Goal: Task Accomplishment & Management: Use online tool/utility

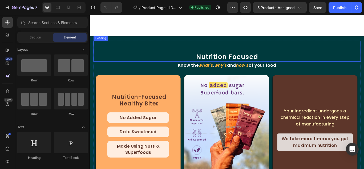
select select "552044067371156655"
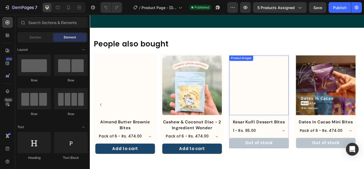
scroll to position [373, 0]
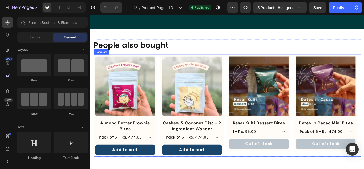
click at [249, 80] on div "Product Images Almond Butter Brownie Bites Product Title Pack of 6 - Rs. 474.00…" at bounding box center [250, 120] width 312 height 119
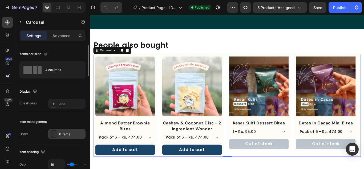
click at [59, 135] on div "6 items" at bounding box center [66, 134] width 37 height 10
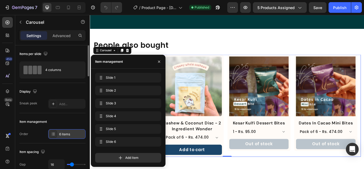
click at [59, 135] on div "6 items" at bounding box center [66, 134] width 37 height 10
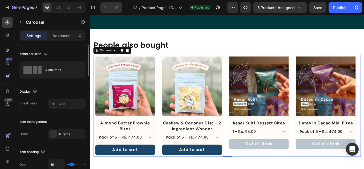
scroll to position [27, 0]
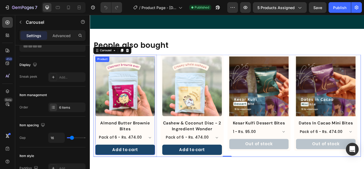
click at [127, 134] on div "Product Images" at bounding box center [131, 100] width 70 height 74
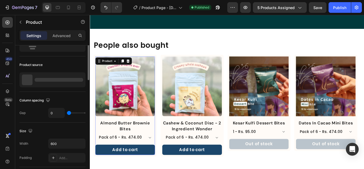
scroll to position [0, 0]
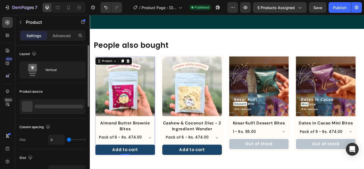
click at [66, 107] on div at bounding box center [59, 107] width 49 height 4
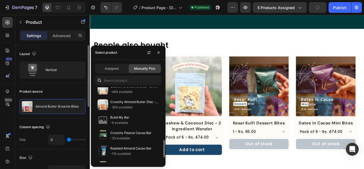
scroll to position [244, 0]
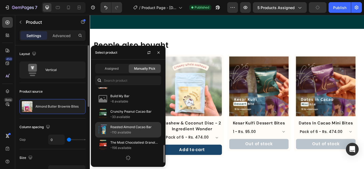
click at [129, 128] on p "Roasted Almond Cacao Bar" at bounding box center [134, 126] width 49 height 5
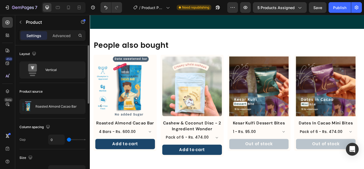
click at [54, 118] on div "Product source Roasted Almond Cacao Bar" at bounding box center [52, 100] width 66 height 35
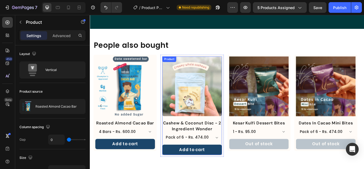
click at [199, 133] on div "Product Images" at bounding box center [209, 100] width 70 height 74
click at [47, 103] on div at bounding box center [52, 106] width 66 height 15
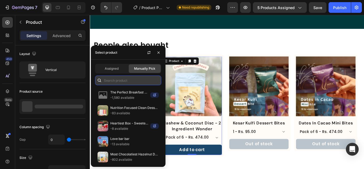
click at [122, 81] on input "text" at bounding box center [128, 80] width 66 height 10
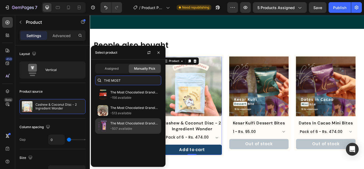
type input "THE MOST"
click at [129, 124] on p "The Most Chocolatiest Granola Bar With Hazelnuts" at bounding box center [134, 123] width 49 height 5
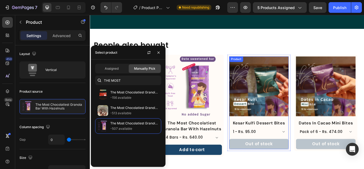
click at [297, 136] on div "Product Images" at bounding box center [287, 100] width 70 height 74
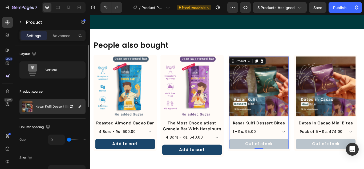
click at [28, 110] on img at bounding box center [27, 106] width 11 height 11
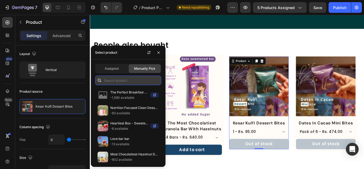
click at [118, 81] on input "text" at bounding box center [128, 80] width 66 height 10
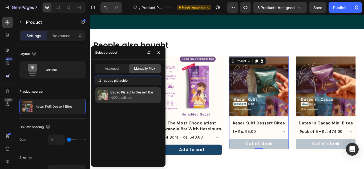
type input "cacao pistachio"
click at [133, 94] on p "Cacao Pistachio Dessert Bar" at bounding box center [134, 92] width 49 height 5
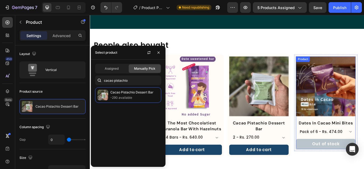
click at [362, 135] on div "Product Images" at bounding box center [365, 100] width 70 height 74
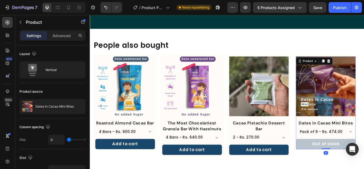
click at [32, 105] on img at bounding box center [27, 106] width 11 height 11
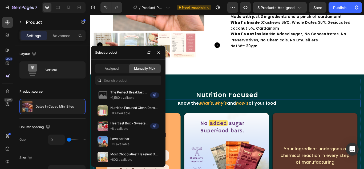
select select "552044067371156655"
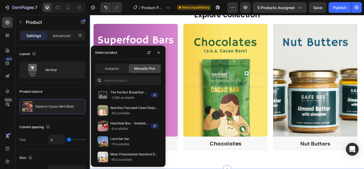
select select "552044067371156655"
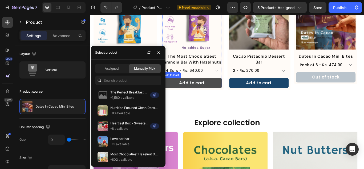
scroll to position [398, 0]
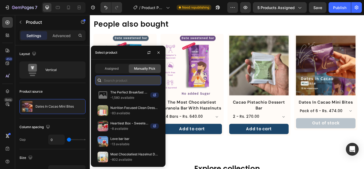
click at [137, 81] on input "text" at bounding box center [128, 80] width 66 height 10
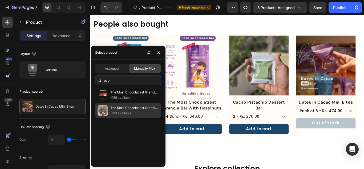
type input "ever"
click at [128, 109] on p "The Most Chocolatiest Granola Ever" at bounding box center [134, 107] width 49 height 5
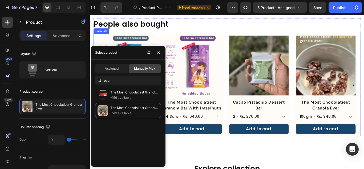
click at [325, 105] on div "Product Images Roasted Almond Cacao Bar Product Title 4 Bars - Rs. 600.00 10 Ba…" at bounding box center [250, 96] width 312 height 119
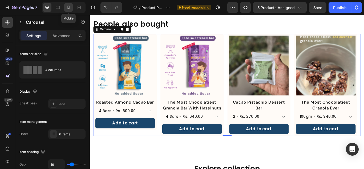
click at [65, 6] on div at bounding box center [68, 7] width 9 height 9
type input "100%"
type input "8"
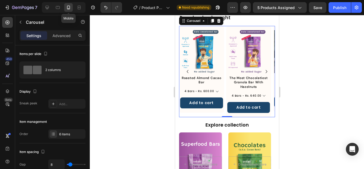
scroll to position [390, 0]
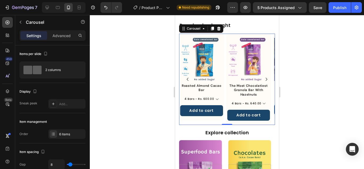
click at [187, 80] on icon "Carousel Back Arrow" at bounding box center [188, 79] width 2 height 3
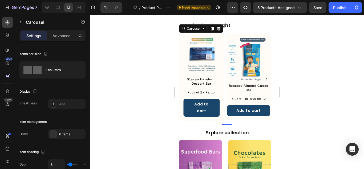
click at [187, 80] on icon "Carousel Back Arrow" at bounding box center [188, 79] width 2 height 3
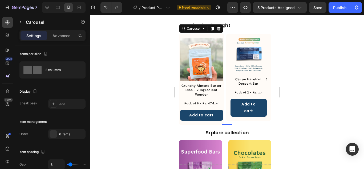
click at [187, 80] on icon "Carousel Back Arrow" at bounding box center [188, 79] width 2 height 3
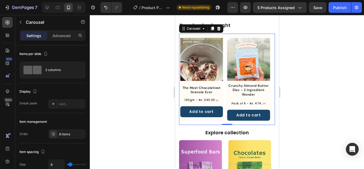
click at [187, 80] on icon "Carousel Back Arrow" at bounding box center [188, 79] width 2 height 3
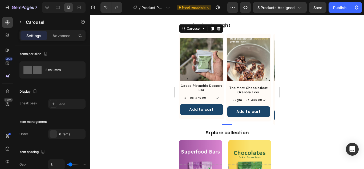
click at [187, 80] on icon "Carousel Back Arrow" at bounding box center [188, 79] width 2 height 3
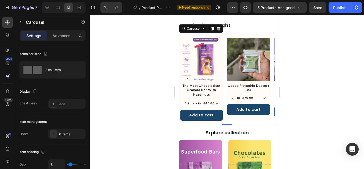
click at [187, 80] on icon "Carousel Back Arrow" at bounding box center [188, 79] width 2 height 3
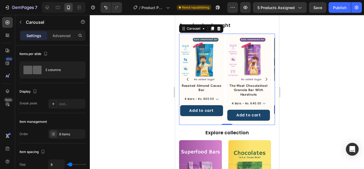
click at [187, 79] on icon "Carousel Back Arrow" at bounding box center [187, 79] width 6 height 6
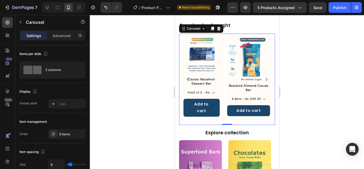
click at [263, 79] on icon "Carousel Next Arrow" at bounding box center [266, 79] width 6 height 6
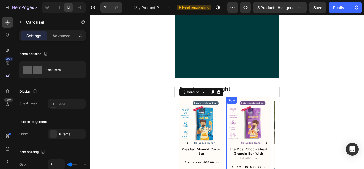
scroll to position [364, 0]
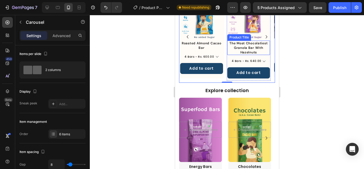
click at [245, 48] on h1 "The Most Chocolatiest Granola Bar With Hazelnuts" at bounding box center [248, 48] width 43 height 14
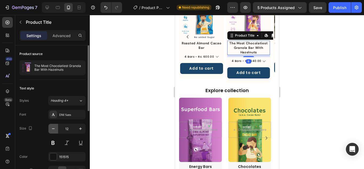
click at [54, 129] on icon "button" at bounding box center [53, 128] width 3 height 1
type input "10"
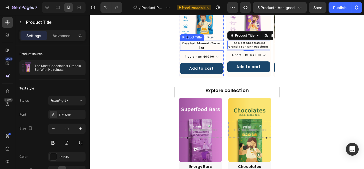
click at [210, 42] on h1 "Roasted Almond Cacao Bar" at bounding box center [201, 46] width 43 height 10
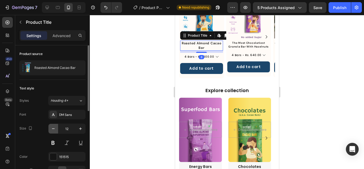
click at [54, 126] on icon "button" at bounding box center [53, 128] width 5 height 5
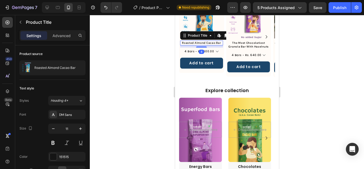
type input "10"
click at [263, 35] on icon "Carousel Next Arrow" at bounding box center [266, 37] width 6 height 6
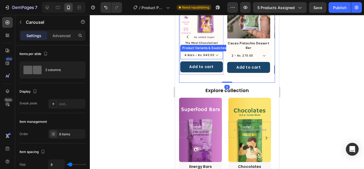
click at [239, 46] on h1 "Cacao Pistachio Dessert Bar" at bounding box center [248, 46] width 43 height 10
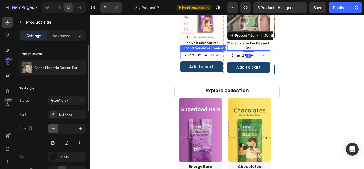
click at [51, 127] on icon "button" at bounding box center [53, 128] width 5 height 5
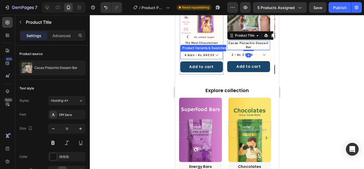
type input "10"
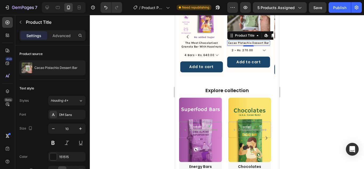
click at [269, 39] on div "Product Title Edit content in Shopify" at bounding box center [255, 35] width 57 height 9
click at [273, 35] on div "People also bought Heading Product Images Roasted Almond Cacao Bar Product Titl…" at bounding box center [227, 28] width 104 height 112
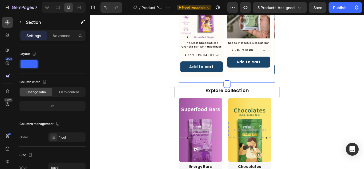
click at [263, 37] on icon "Carousel Next Arrow" at bounding box center [266, 37] width 6 height 6
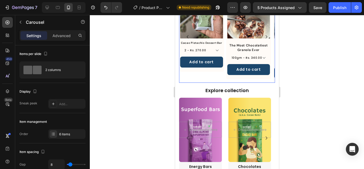
click at [263, 37] on icon "Carousel Next Arrow" at bounding box center [266, 37] width 6 height 6
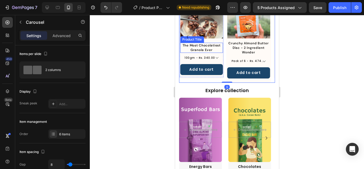
click at [204, 47] on h1 "The Most Chocolatiest Granola Ever" at bounding box center [201, 48] width 43 height 10
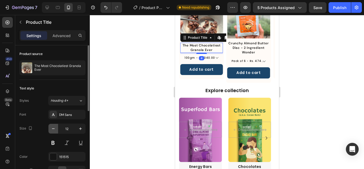
click at [54, 132] on button "button" at bounding box center [54, 129] width 10 height 10
type input "10"
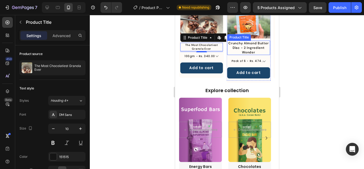
click at [240, 47] on h1 "Crunchy Almond Butter Disc - 2 Ingredient Wonder" at bounding box center [248, 48] width 43 height 14
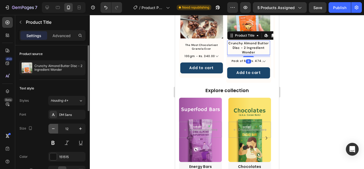
click at [56, 127] on button "button" at bounding box center [54, 129] width 10 height 10
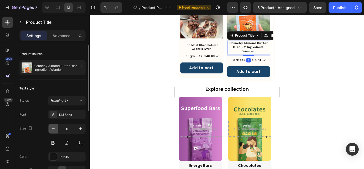
scroll to position [363, 0]
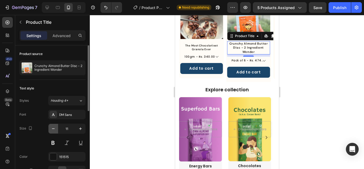
click at [56, 128] on button "button" at bounding box center [54, 129] width 10 height 10
type input "10"
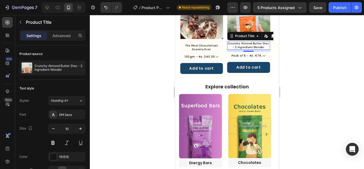
scroll to position [361, 0]
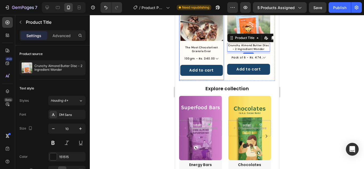
click at [210, 78] on div "Product Images The Most Chocolatiest Granola Ever Product Title 100gm - Rs. 340…" at bounding box center [201, 37] width 45 height 86
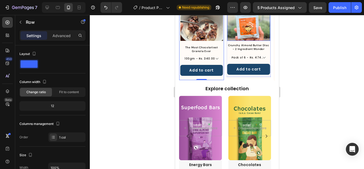
click at [263, 34] on icon "Carousel Next Arrow" at bounding box center [266, 37] width 6 height 6
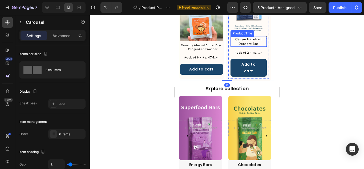
click at [244, 38] on h1 "Cacao Hazelnut Dessert Bar" at bounding box center [248, 42] width 37 height 10
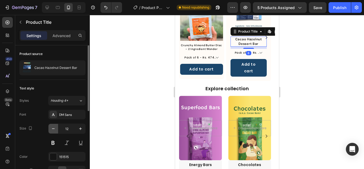
click at [55, 129] on icon "button" at bounding box center [53, 128] width 5 height 5
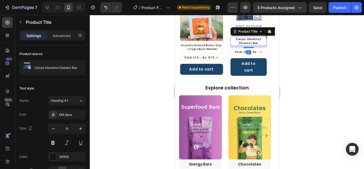
type input "10"
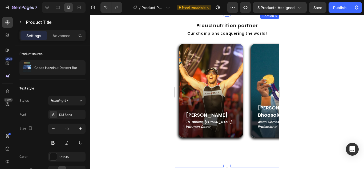
scroll to position [681, 0]
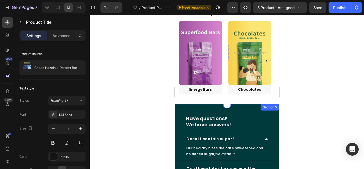
select select "552044067371156655"
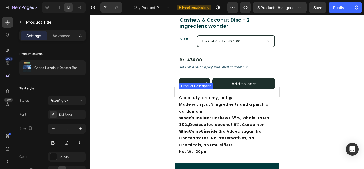
scroll to position [62, 0]
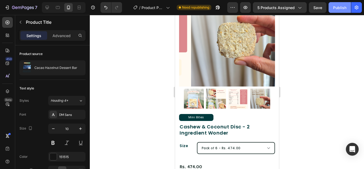
click at [334, 8] on div "Publish" at bounding box center [339, 8] width 13 height 6
